Goal: Information Seeking & Learning: Check status

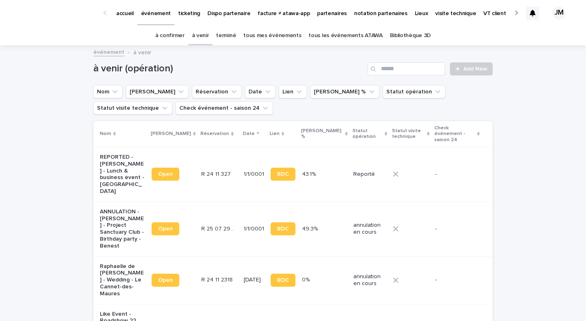
click at [179, 48] on div "événement à venir" at bounding box center [293, 52] width 408 height 11
click at [176, 42] on link "à confirmer" at bounding box center [169, 35] width 29 height 19
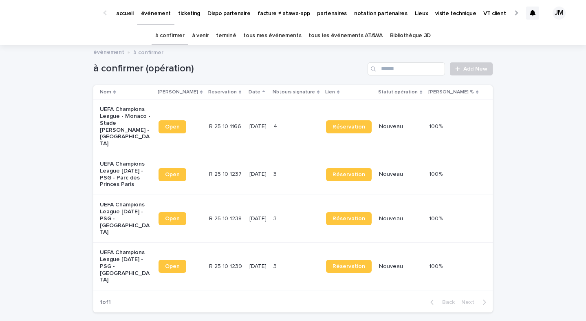
click at [267, 168] on div "[DATE]" at bounding box center [259, 174] width 18 height 13
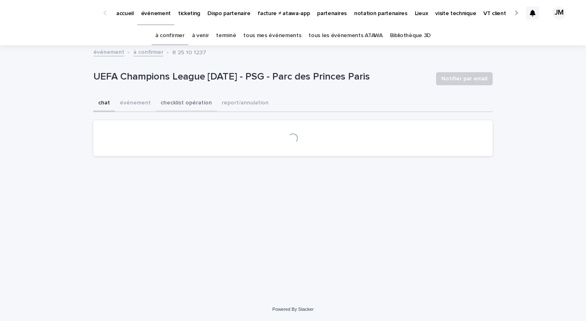
click at [175, 108] on button "checklist opération" at bounding box center [186, 103] width 61 height 17
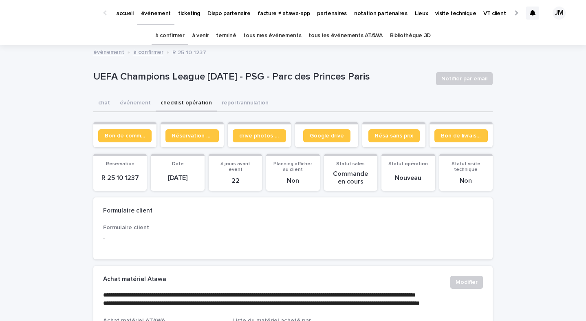
click at [111, 132] on link "Bon de commande" at bounding box center [124, 135] width 53 height 13
click at [331, 29] on link "tous les événements ATAWA" at bounding box center [346, 35] width 74 height 19
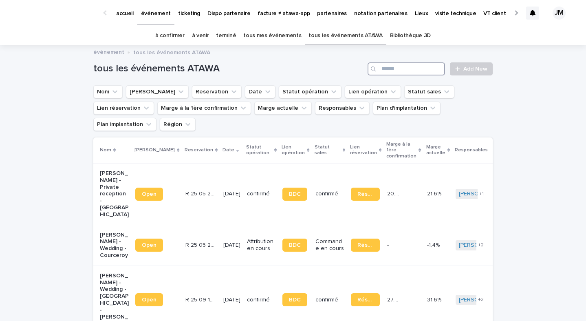
click at [428, 69] on input "Search" at bounding box center [406, 68] width 77 height 13
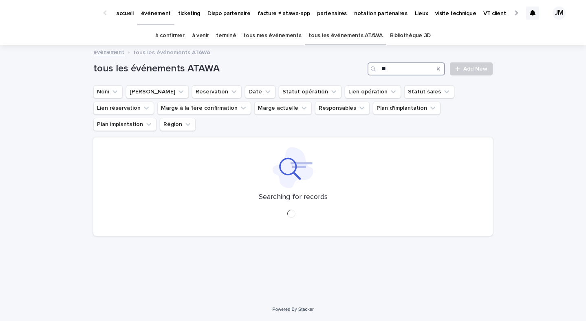
type input "*"
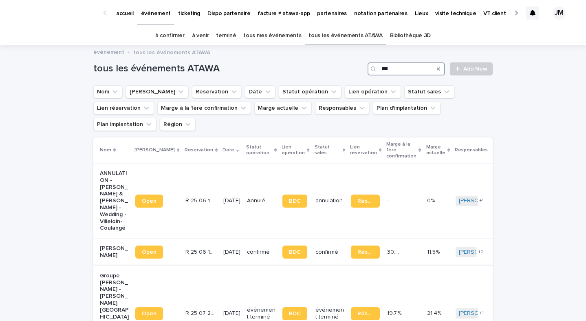
scroll to position [6, 0]
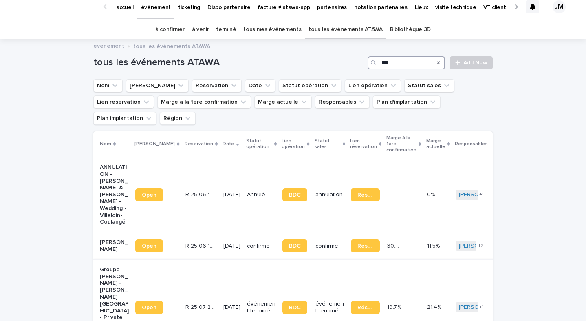
type input "***"
click at [289, 305] on span "BDC" at bounding box center [295, 308] width 12 height 6
click at [183, 29] on link "à confirmer" at bounding box center [169, 29] width 29 height 19
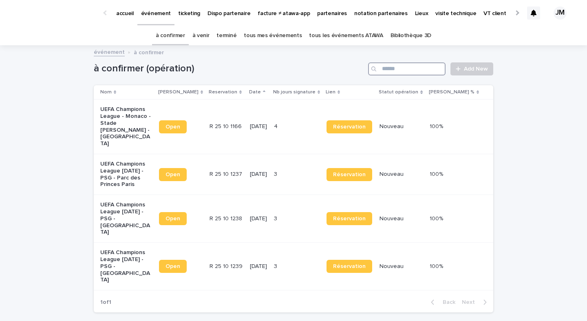
click at [415, 74] on input "Search" at bounding box center [406, 68] width 77 height 13
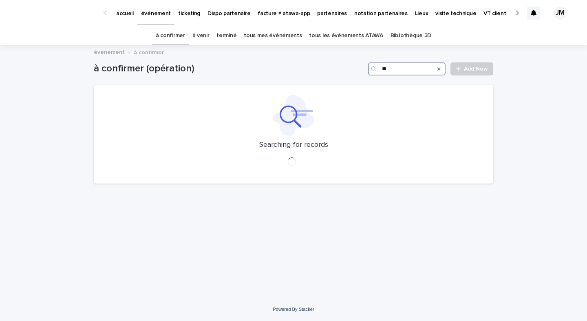
type input "*"
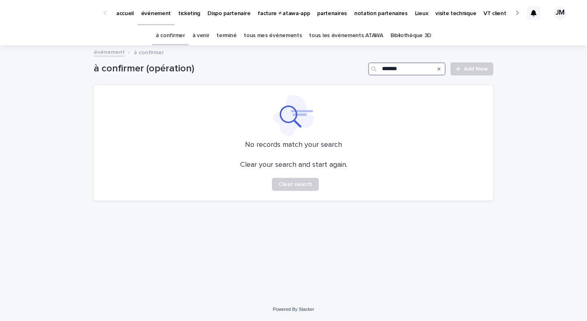
type input "*******"
click at [342, 38] on link "tous les événements ATAWA" at bounding box center [346, 35] width 74 height 19
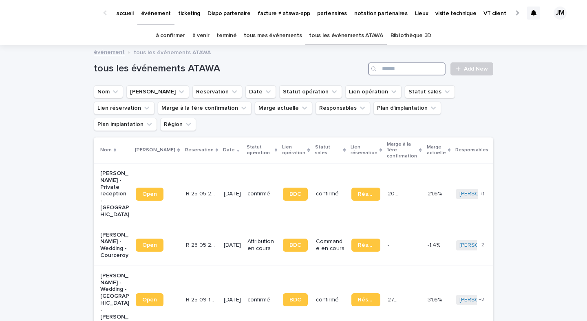
click at [416, 70] on input "Search" at bounding box center [406, 68] width 77 height 13
type input "******"
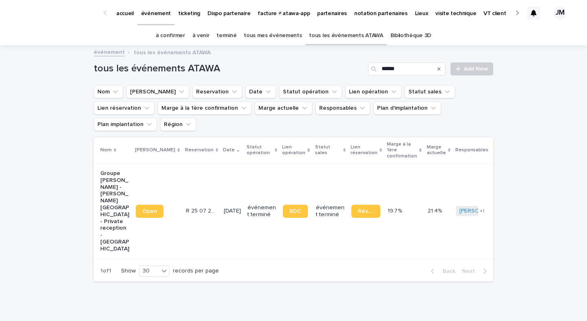
click at [183, 205] on td "R 25 07 2315 R 25 07 2315" at bounding box center [202, 211] width 38 height 96
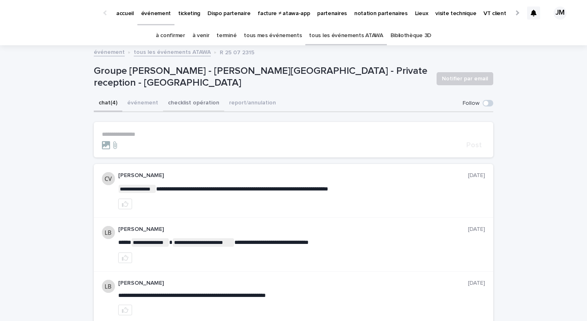
click at [168, 108] on button "checklist opération" at bounding box center [193, 103] width 61 height 17
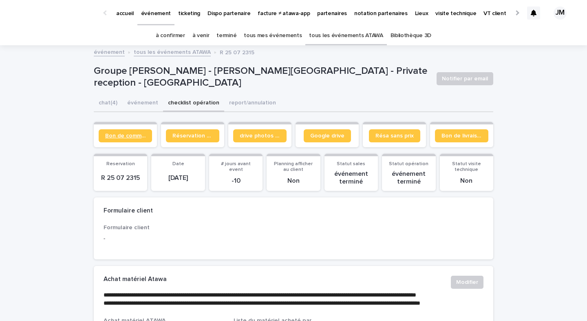
click at [131, 135] on span "Bon de commande" at bounding box center [125, 136] width 40 height 6
click at [105, 101] on button "chat (4)" at bounding box center [108, 103] width 29 height 17
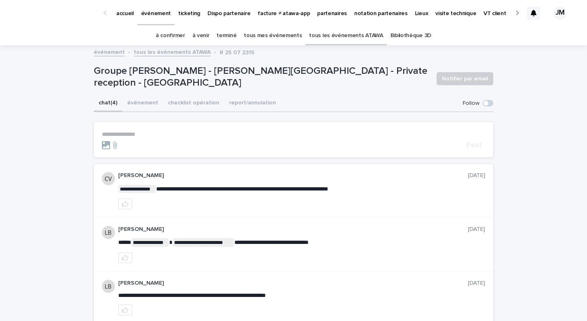
scroll to position [2, 0]
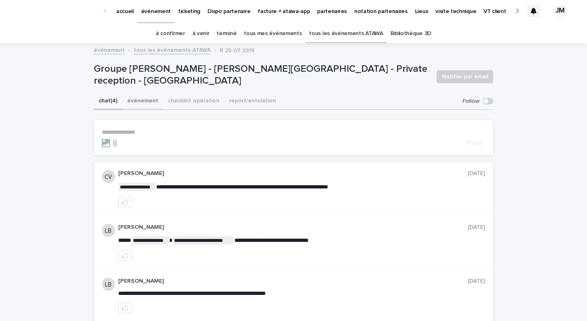
click at [126, 99] on button "événement" at bounding box center [142, 101] width 41 height 17
